Goal: Task Accomplishment & Management: Use online tool/utility

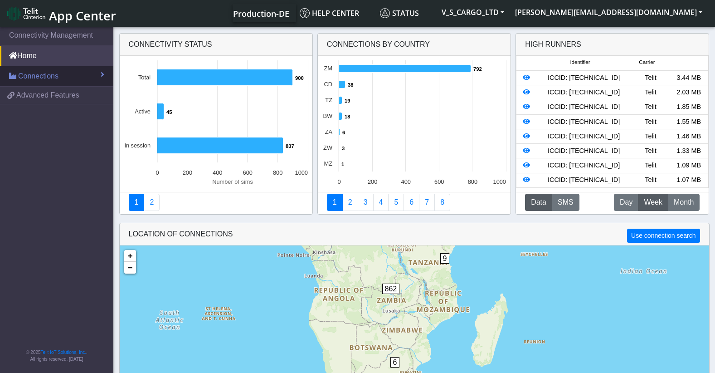
click at [56, 78] on span "Connections" at bounding box center [38, 76] width 40 height 11
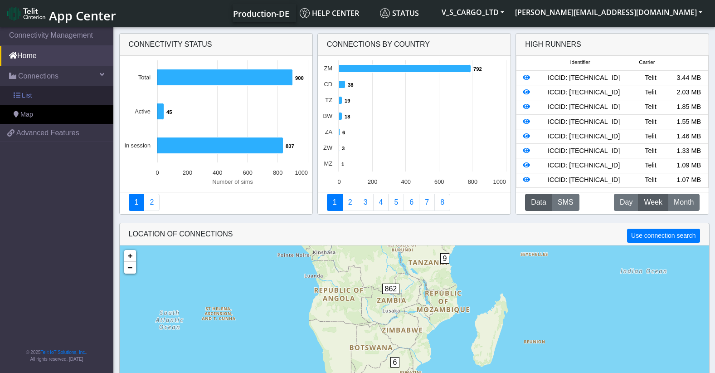
click at [51, 95] on link "List" at bounding box center [56, 95] width 113 height 19
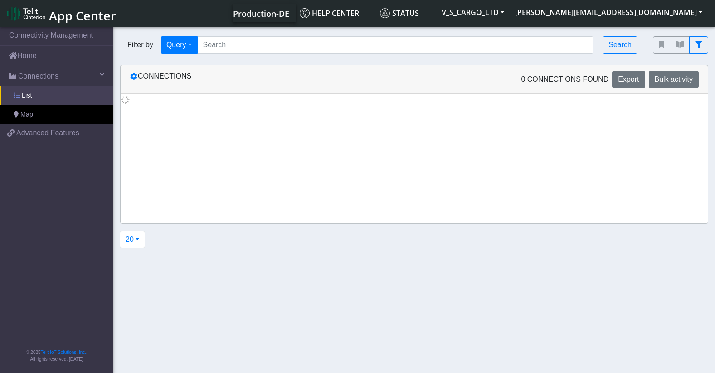
click at [34, 96] on link "List" at bounding box center [56, 95] width 113 height 19
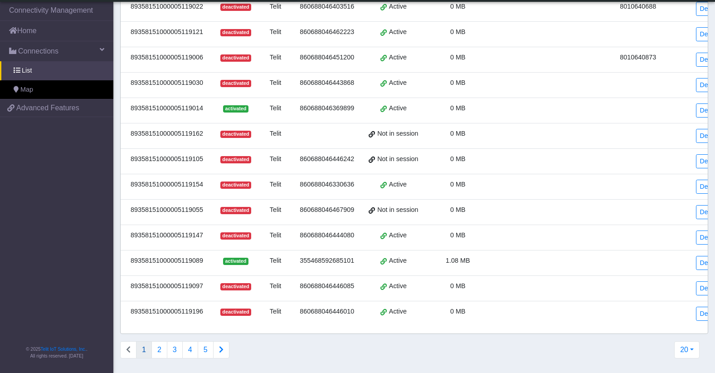
scroll to position [277, 0]
click at [691, 347] on button "20" at bounding box center [686, 349] width 25 height 17
click at [639, 314] on button "1000" at bounding box center [663, 314] width 72 height 15
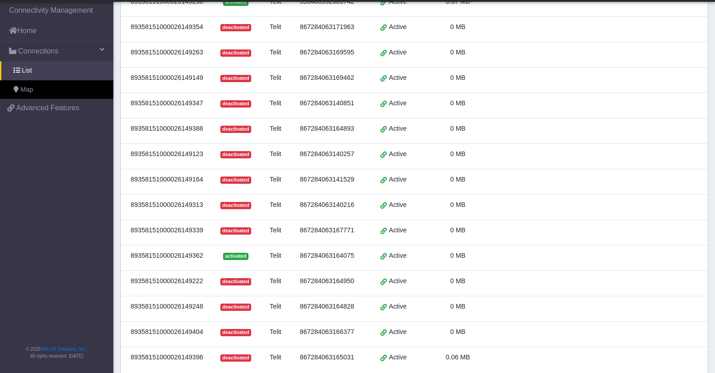
scroll to position [22602, 0]
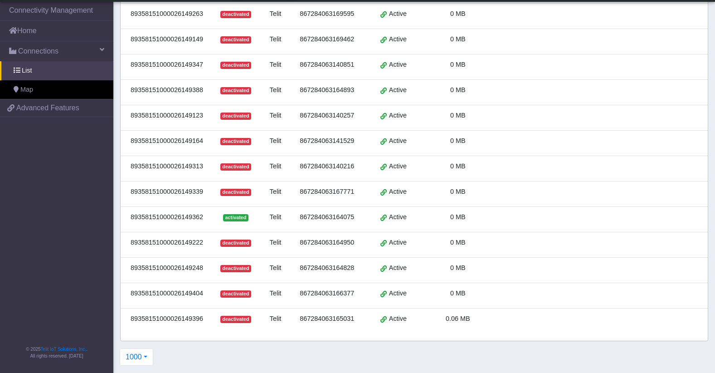
click at [232, 315] on span "deactivated" at bounding box center [235, 318] width 31 height 7
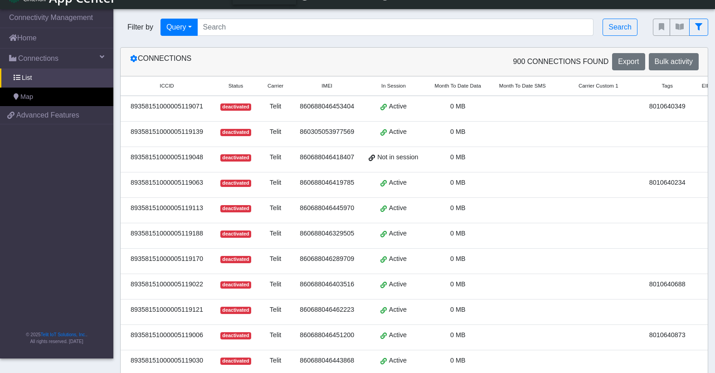
scroll to position [0, 0]
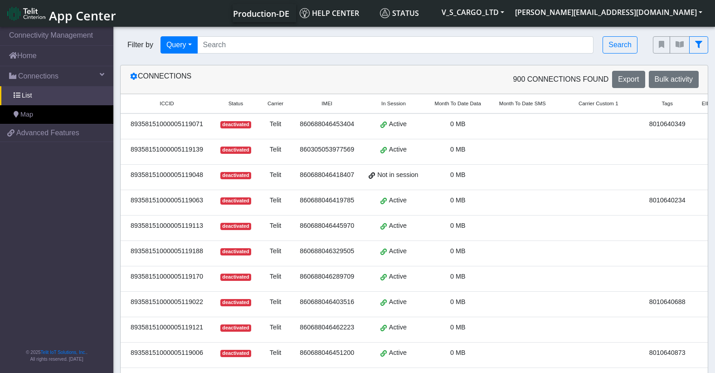
click at [143, 125] on div "89358151000005119071" at bounding box center [167, 124] width 82 height 10
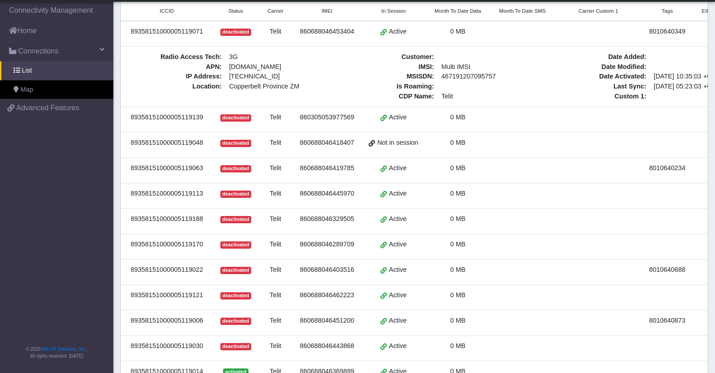
scroll to position [45, 0]
